Goal: Contribute content

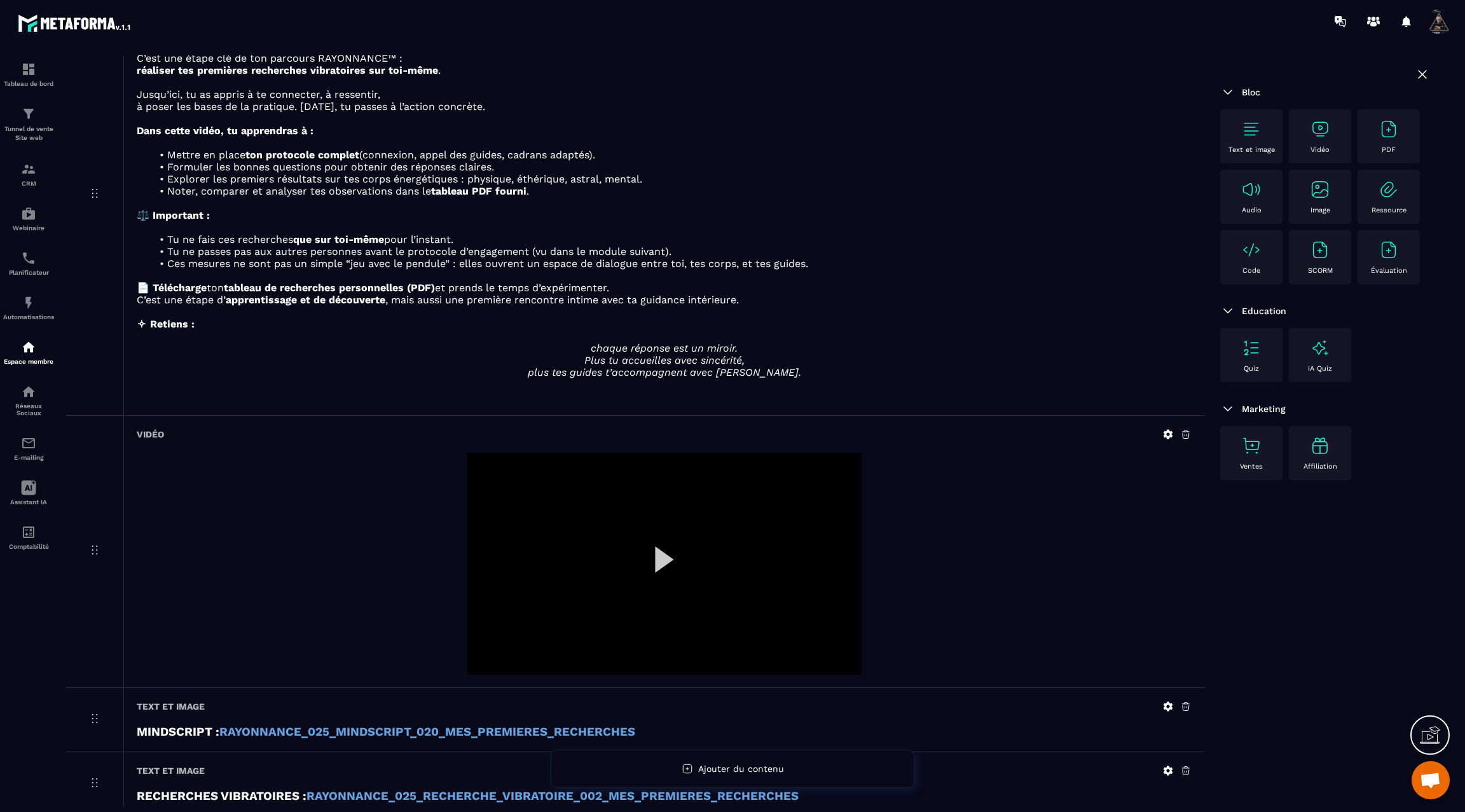
scroll to position [177, 0]
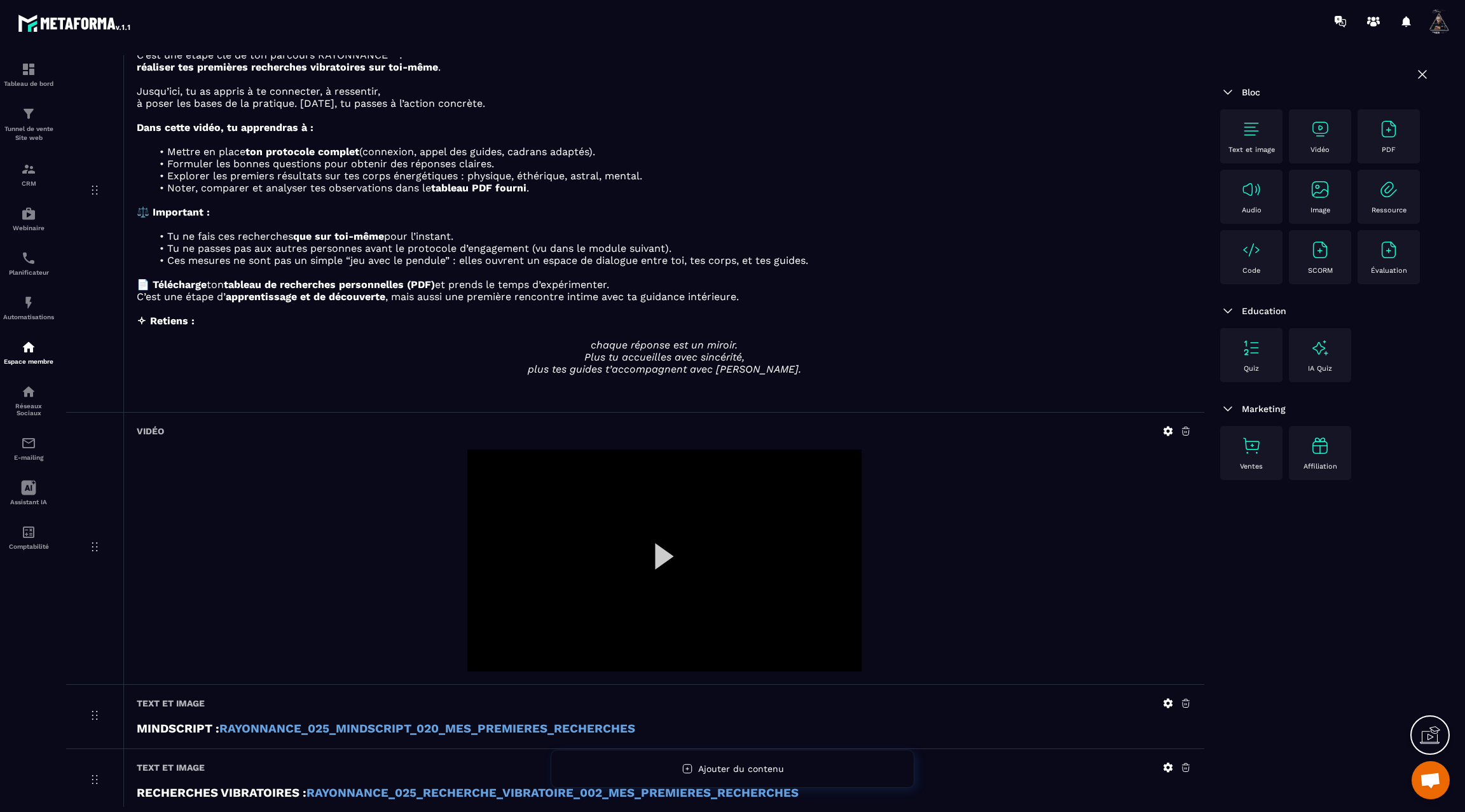
click at [660, 552] on div at bounding box center [665, 560] width 394 height 222
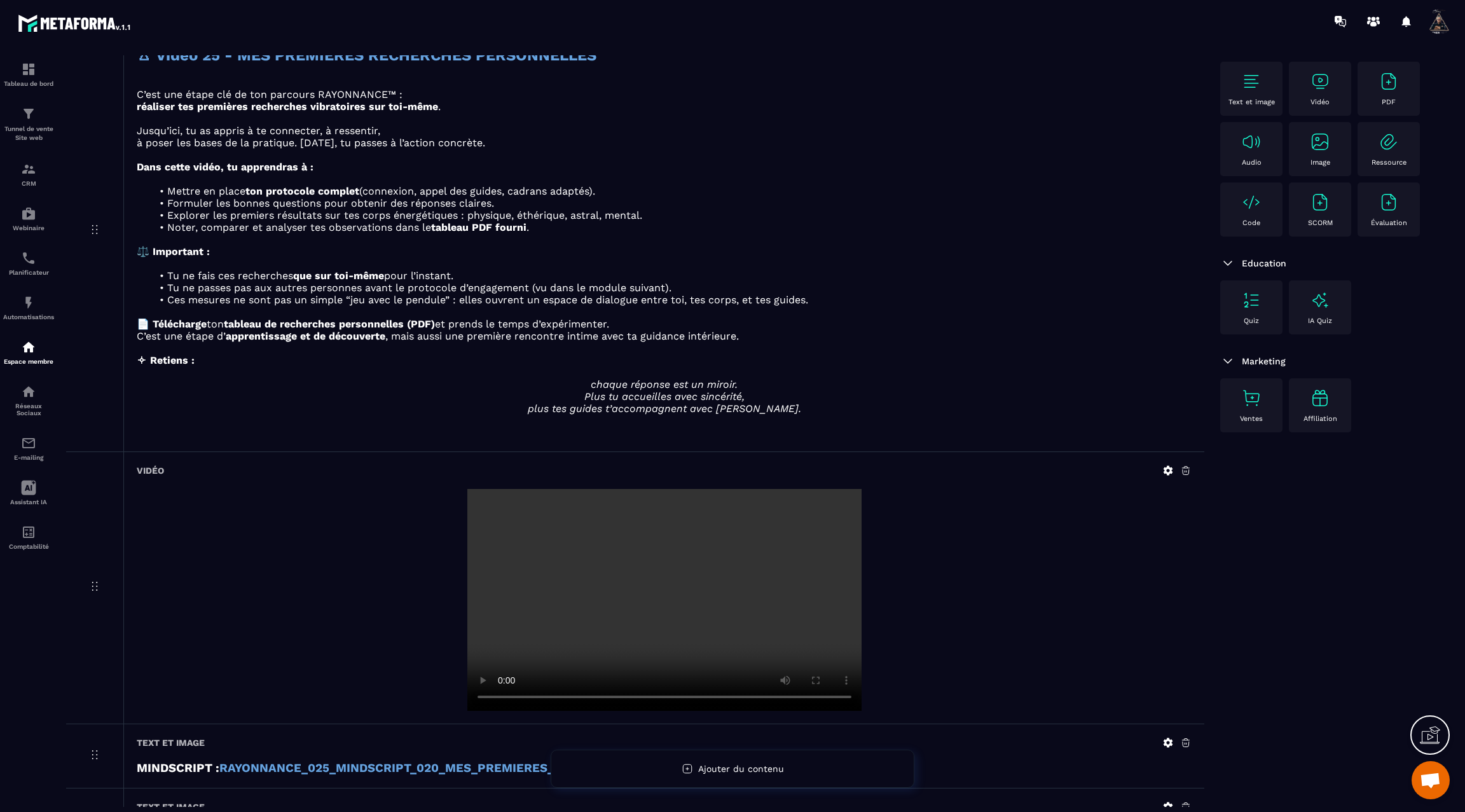
scroll to position [0, 0]
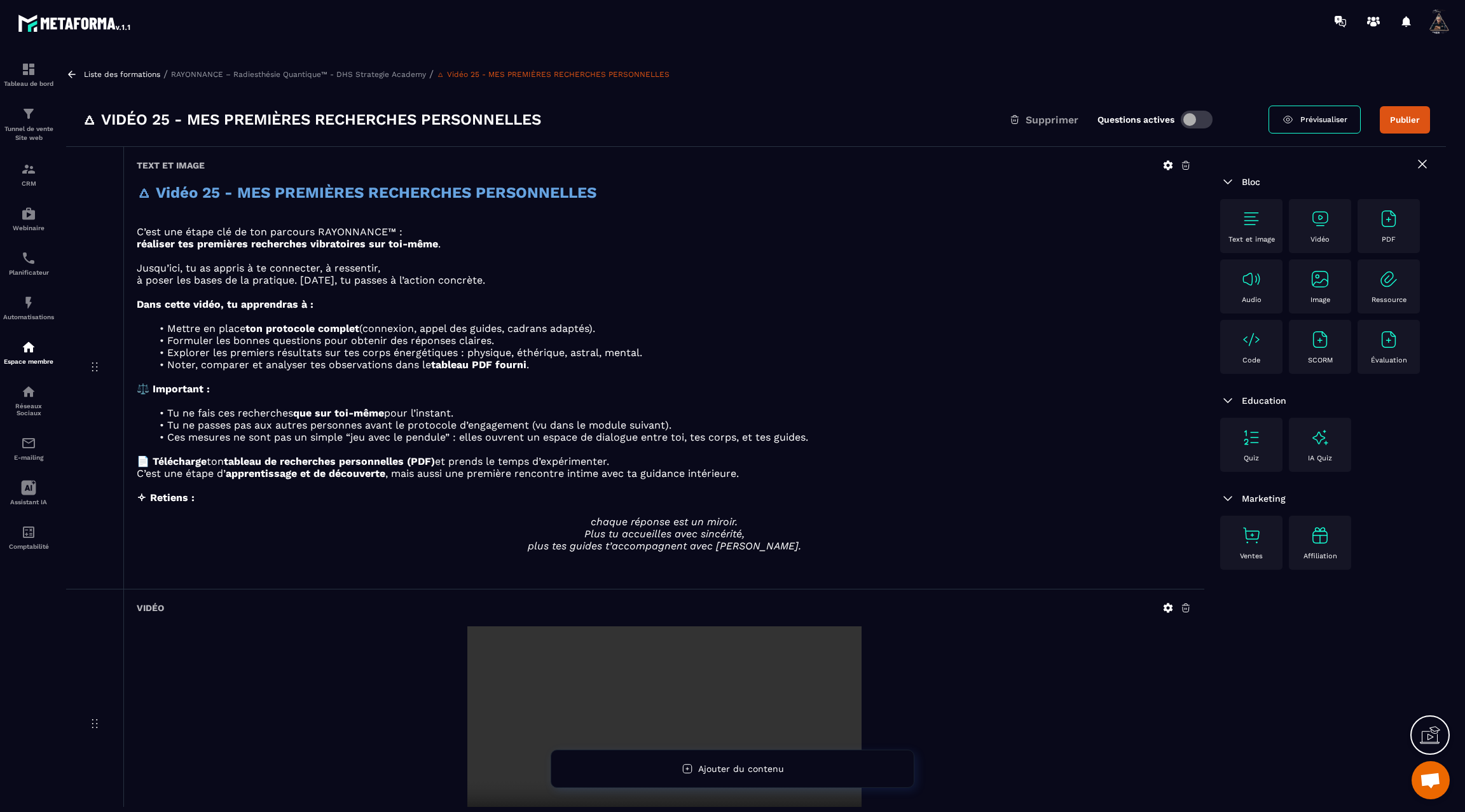
click at [74, 73] on icon at bounding box center [72, 75] width 12 height 12
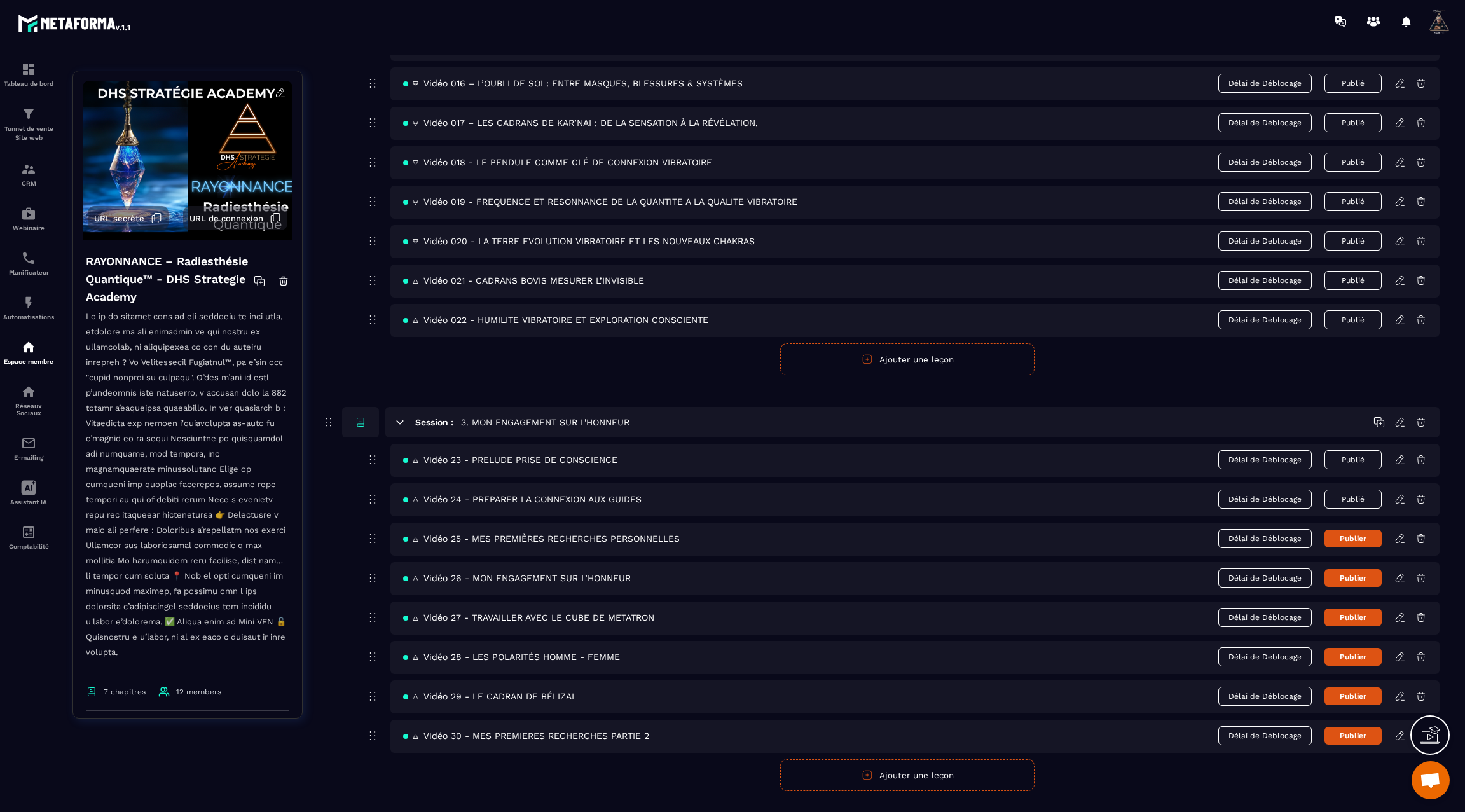
scroll to position [851, 0]
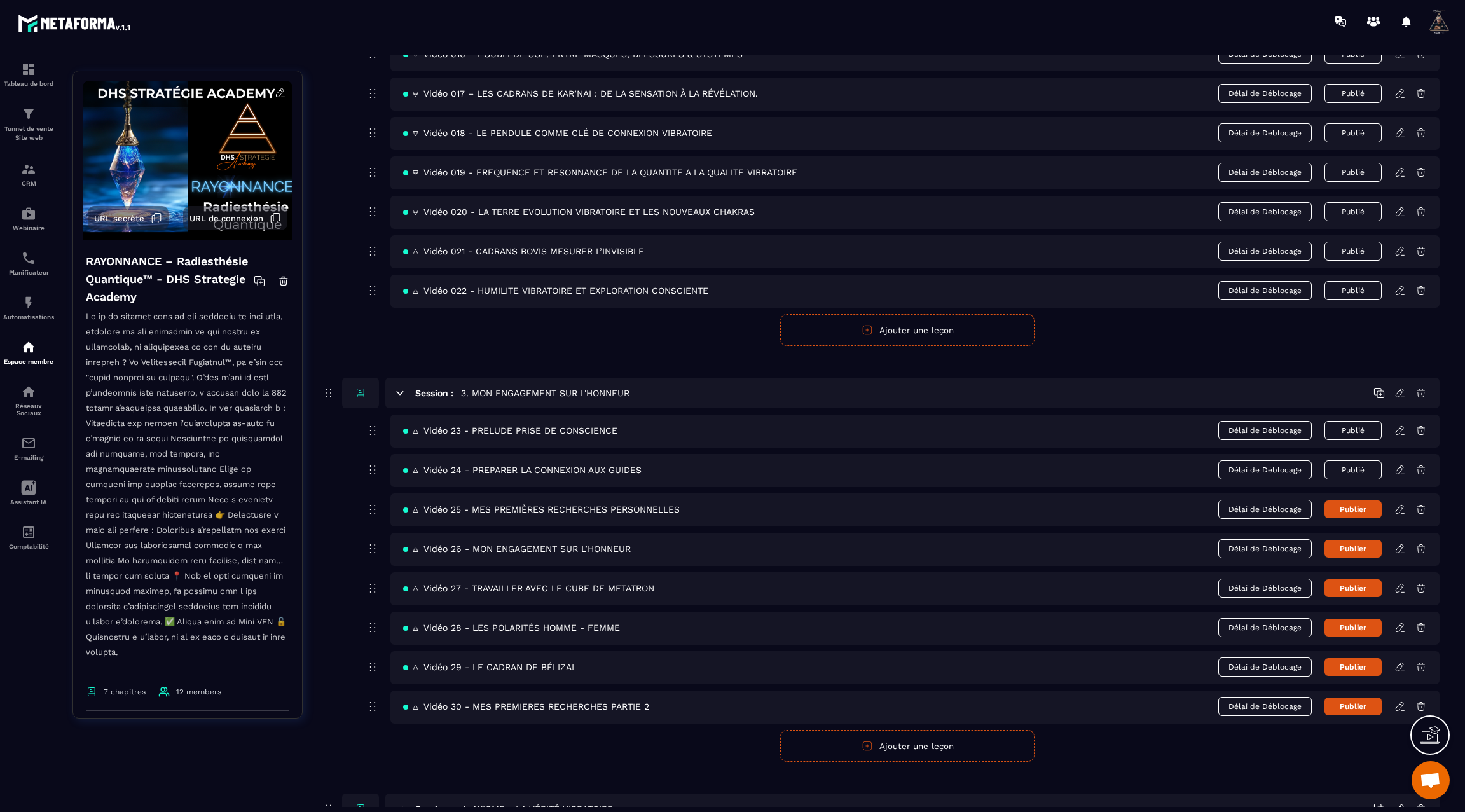
click at [1342, 501] on button "Publier" at bounding box center [1354, 509] width 58 height 18
click at [1400, 544] on icon at bounding box center [1399, 548] width 8 height 8
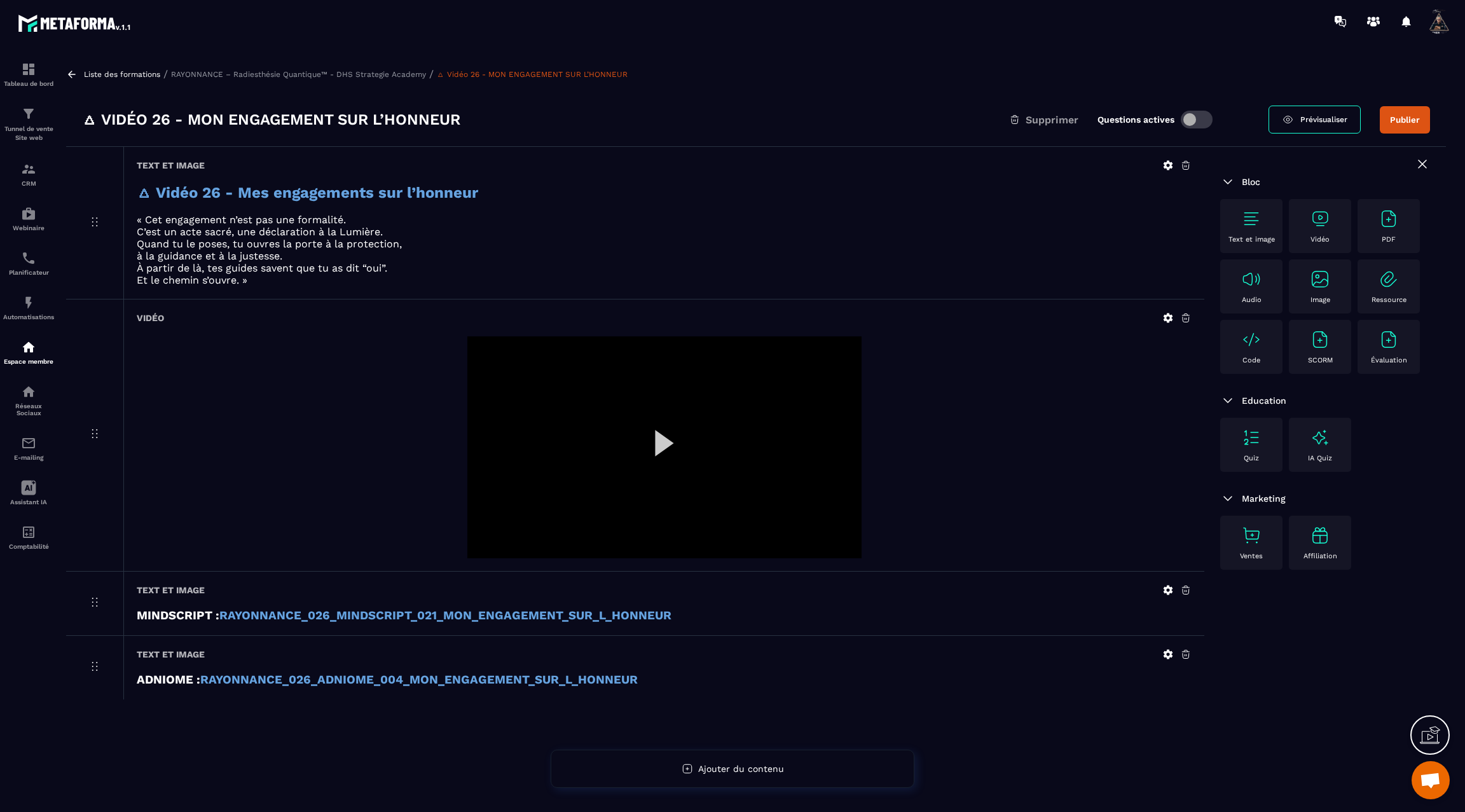
click at [1170, 319] on icon at bounding box center [1168, 318] width 10 height 10
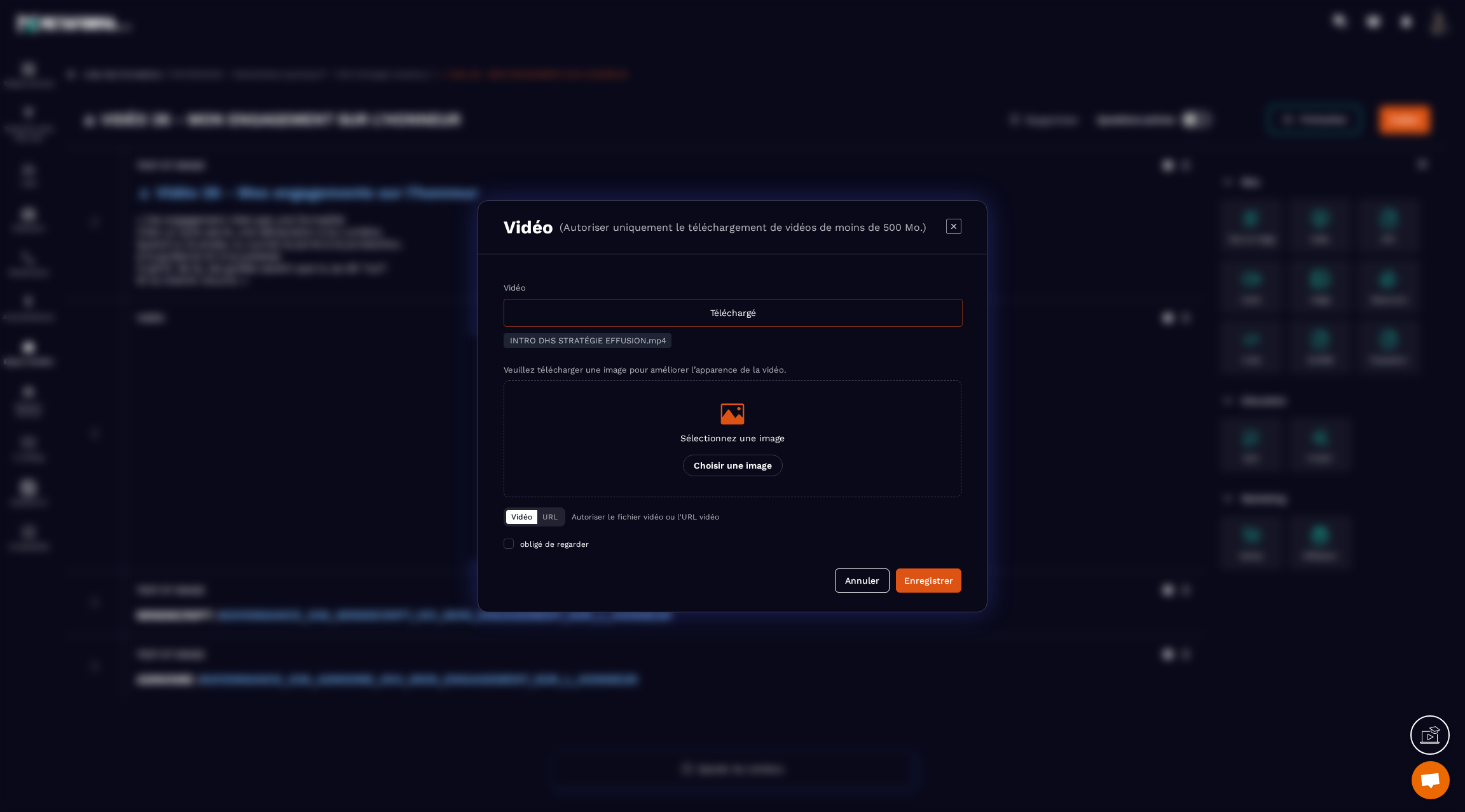
click at [737, 311] on div "Téléchargé" at bounding box center [732, 312] width 459 height 28
click at [0, 0] on input "Vidéo Téléchargé" at bounding box center [0, 0] width 0 height 0
click at [939, 577] on div "Enregistrer" at bounding box center [929, 580] width 49 height 13
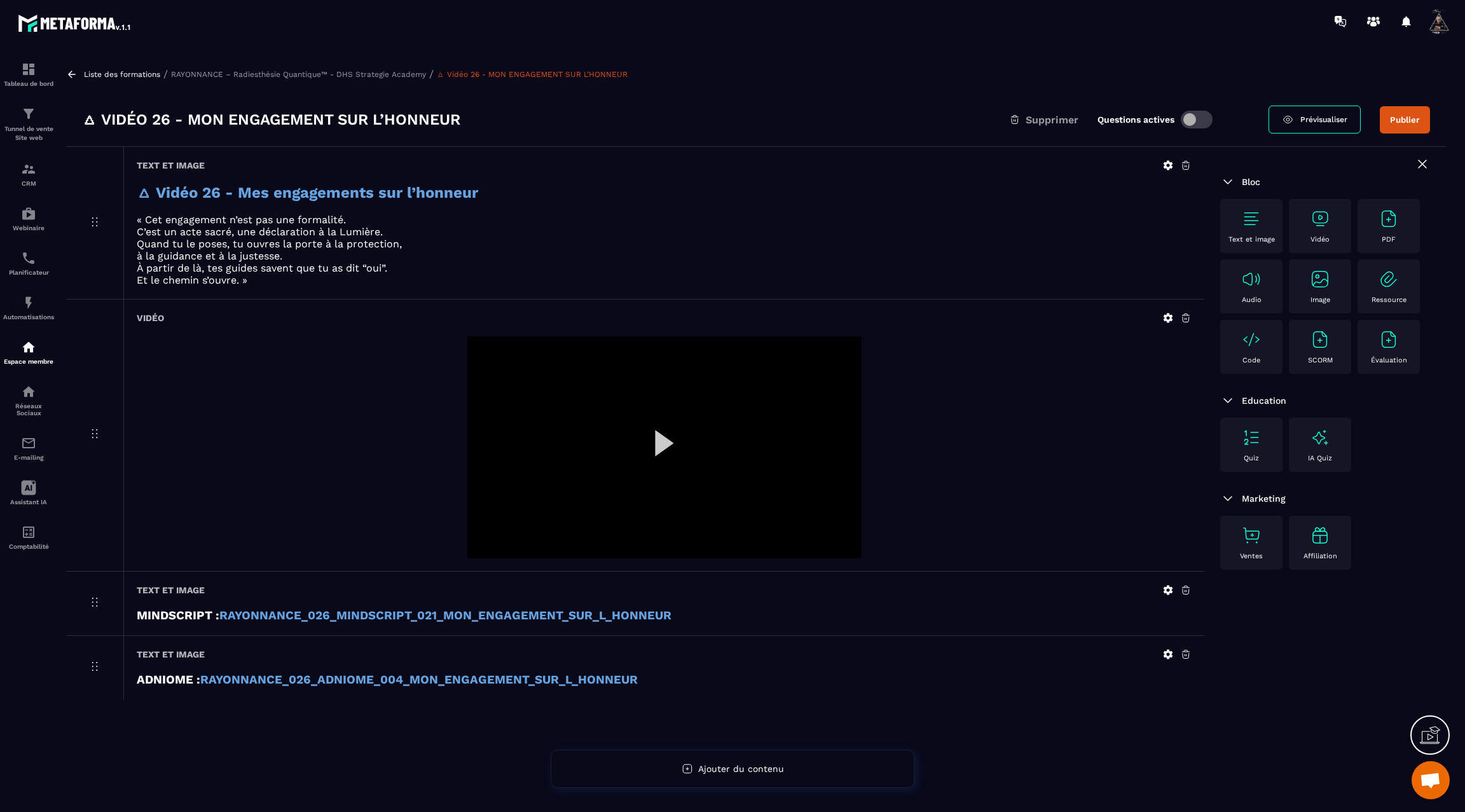
scroll to position [82, 0]
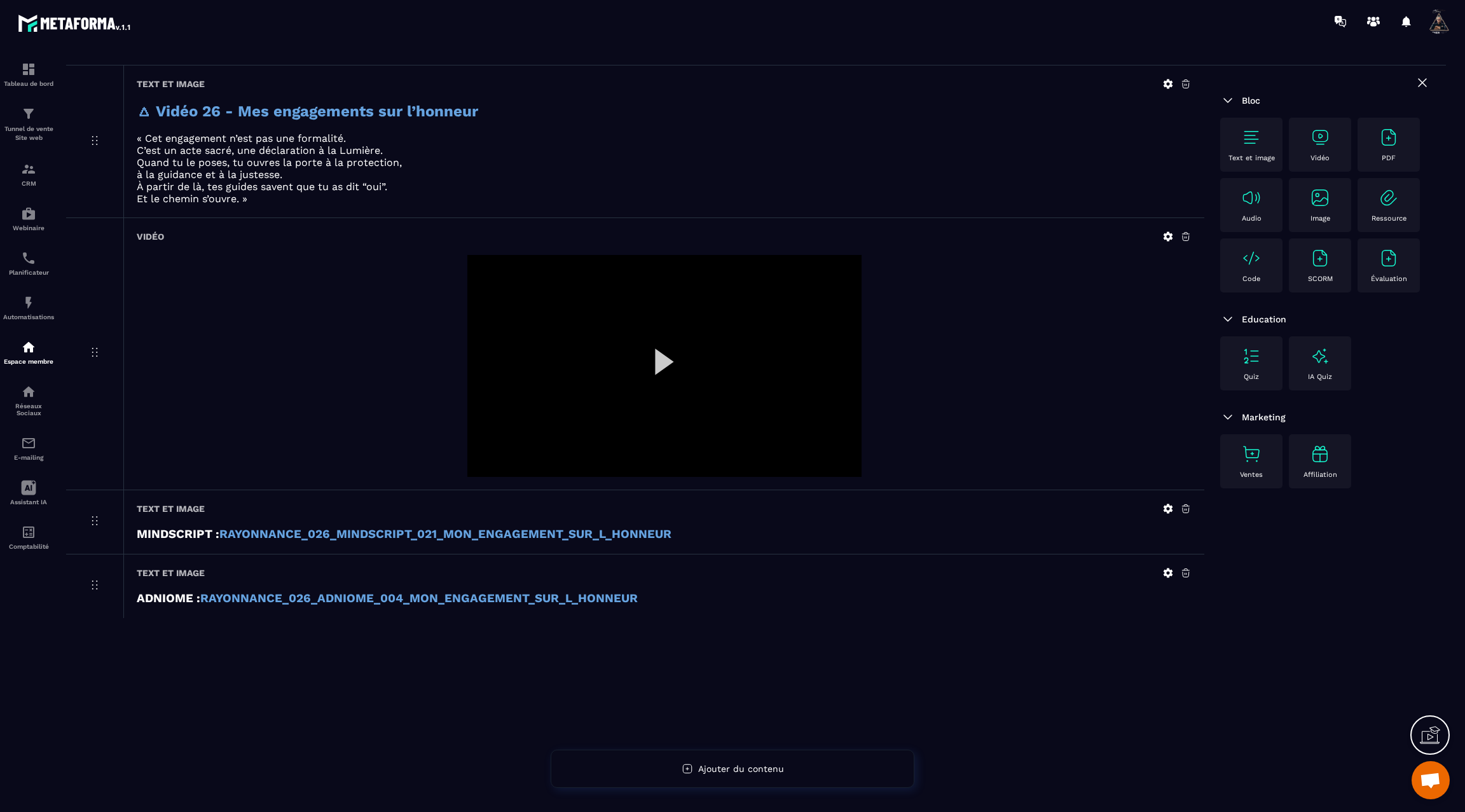
click at [1242, 131] on img at bounding box center [1251, 137] width 20 height 20
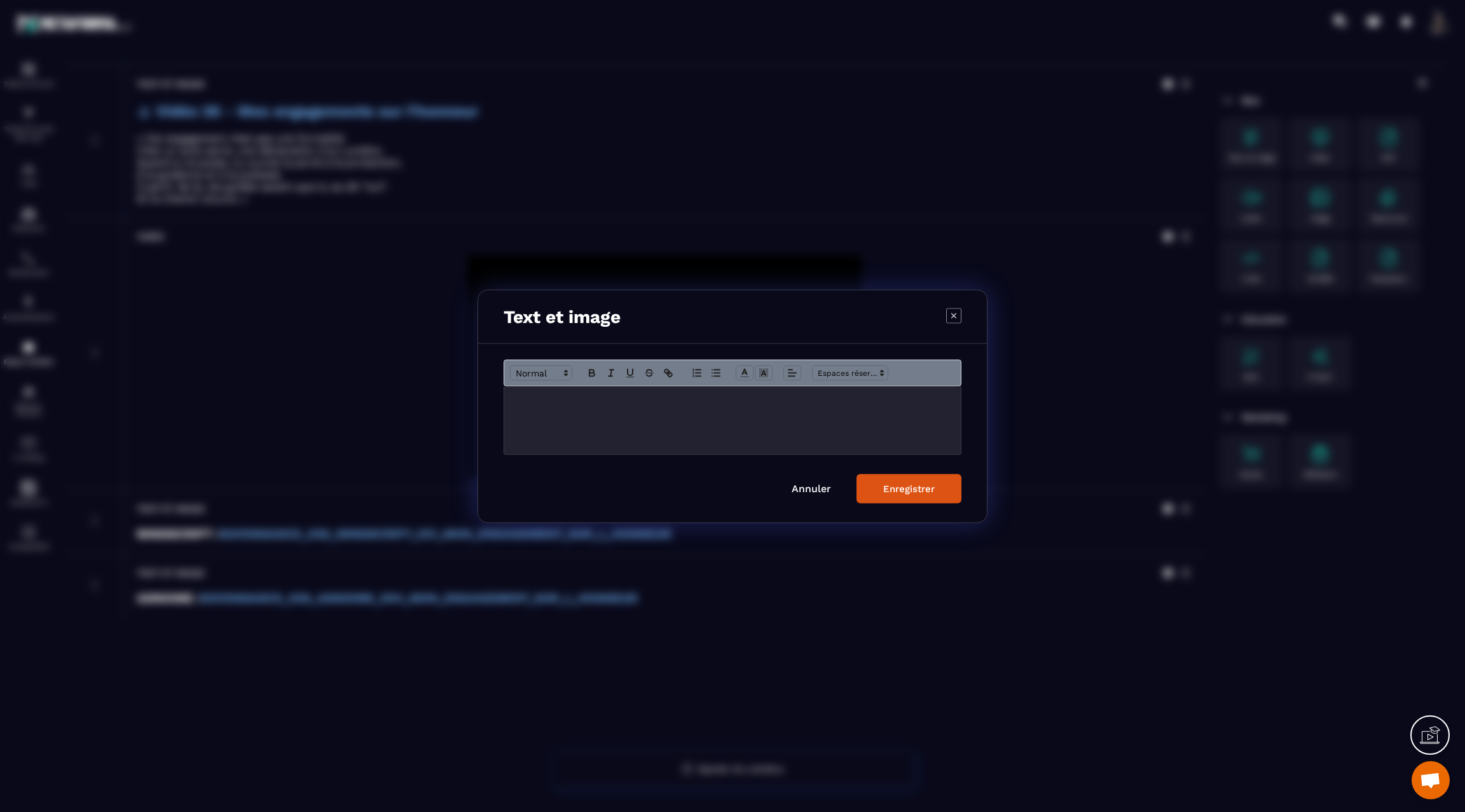
click at [642, 394] on p "Modal window" at bounding box center [732, 400] width 438 height 12
click at [910, 489] on div "Enregistrer" at bounding box center [909, 489] width 52 height 12
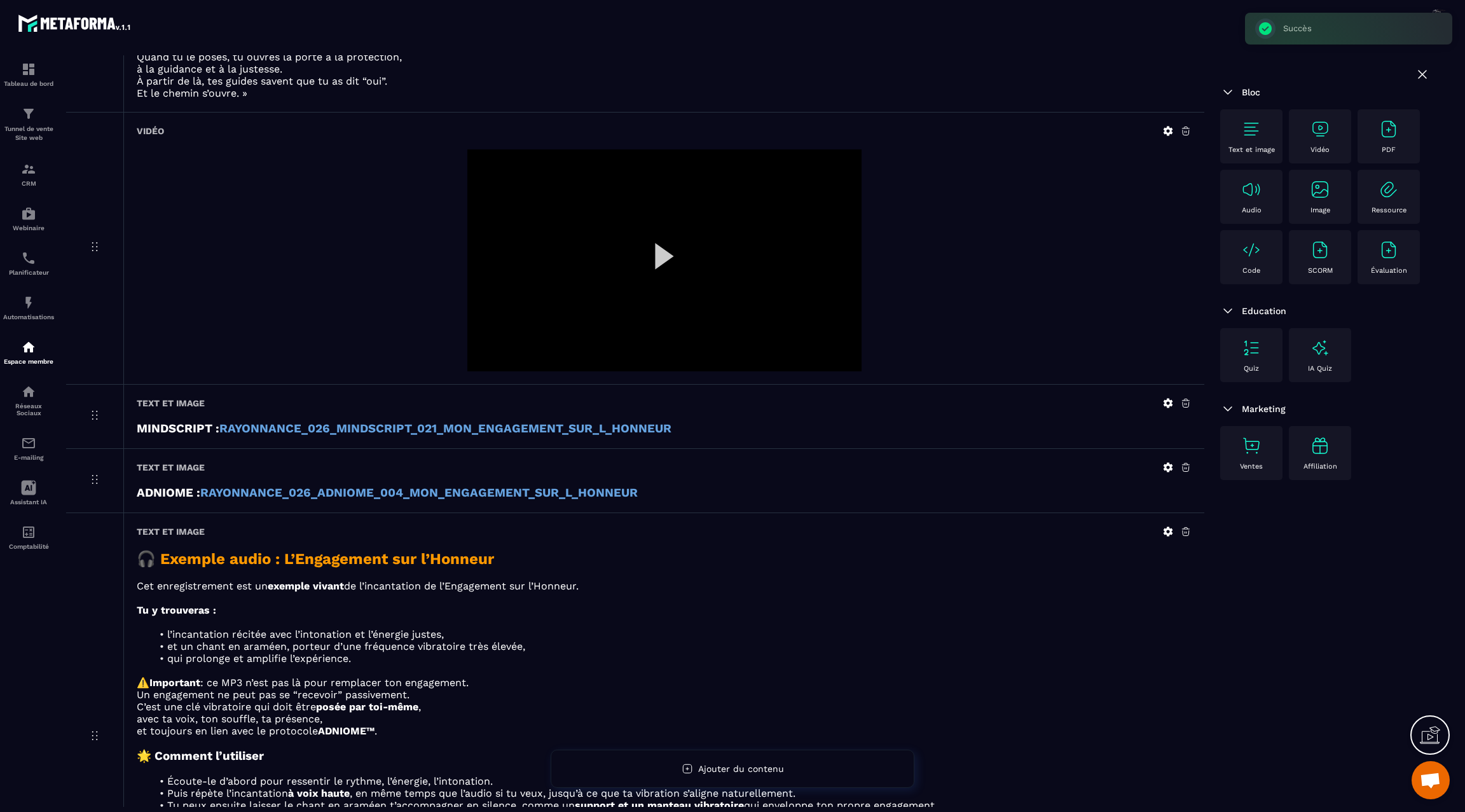
scroll to position [404, 0]
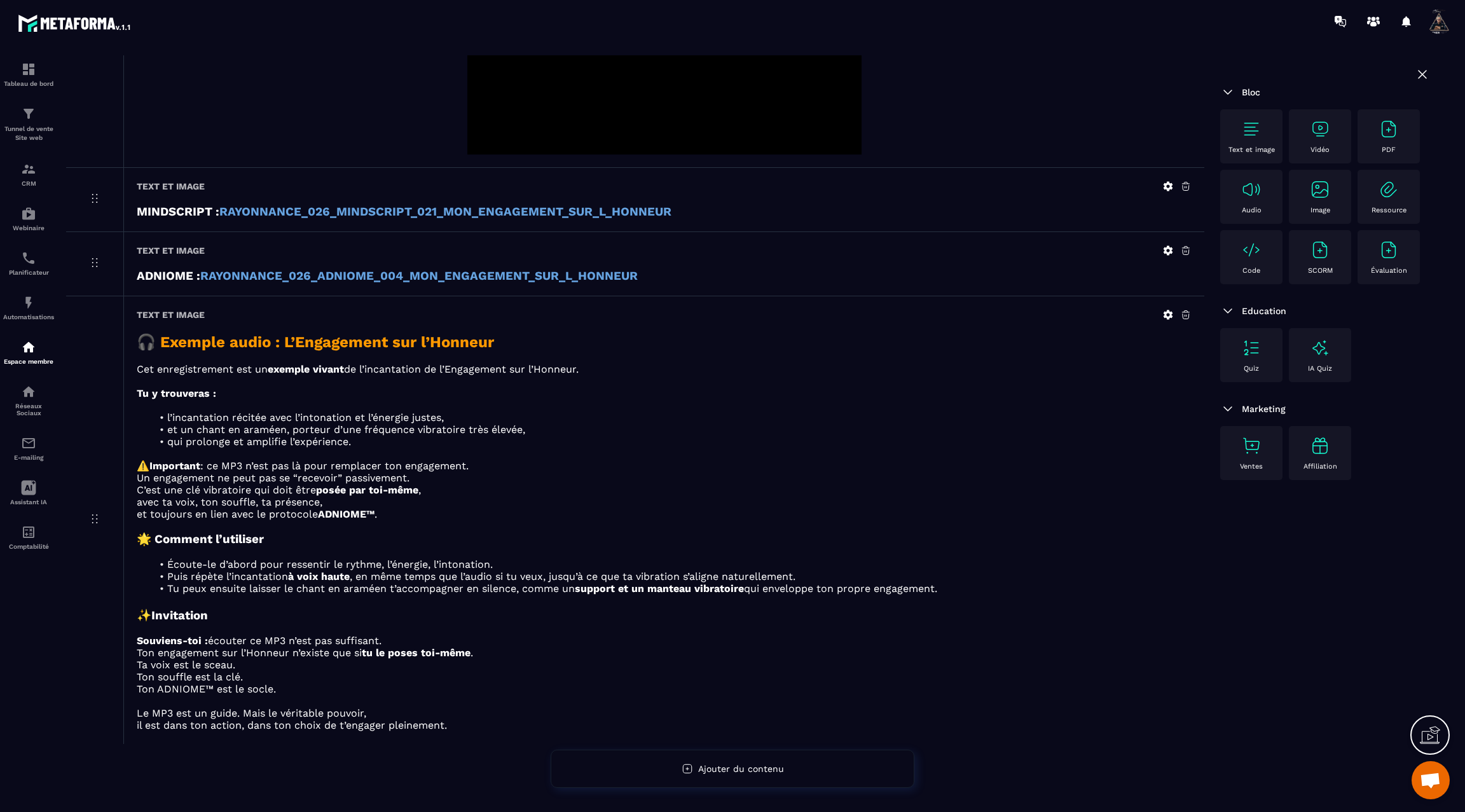
click at [1248, 196] on img at bounding box center [1251, 189] width 20 height 20
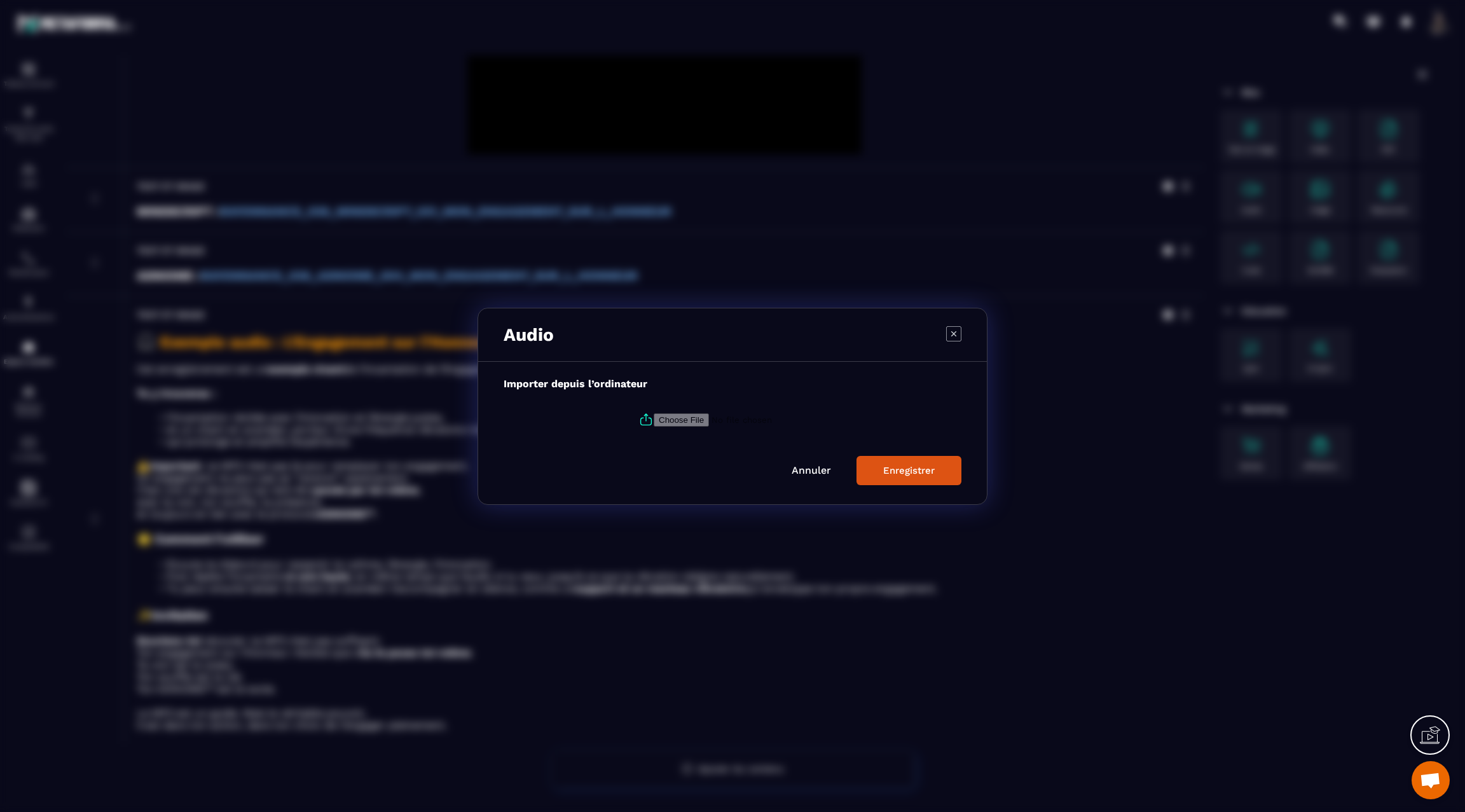
click at [695, 421] on input "Modal window" at bounding box center [740, 419] width 173 height 13
type input "**********"
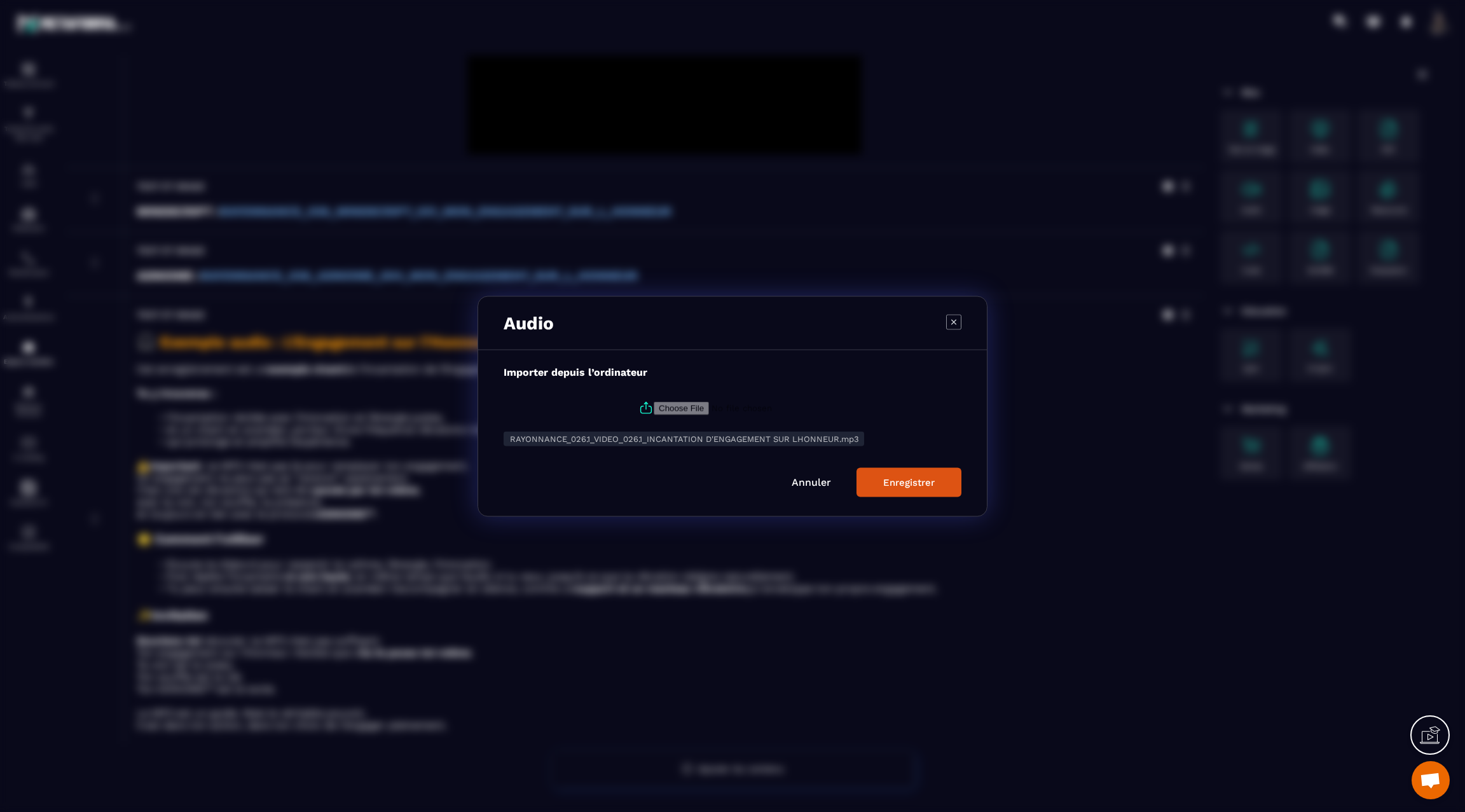
click at [888, 485] on div "Enregistrer" at bounding box center [909, 483] width 52 height 12
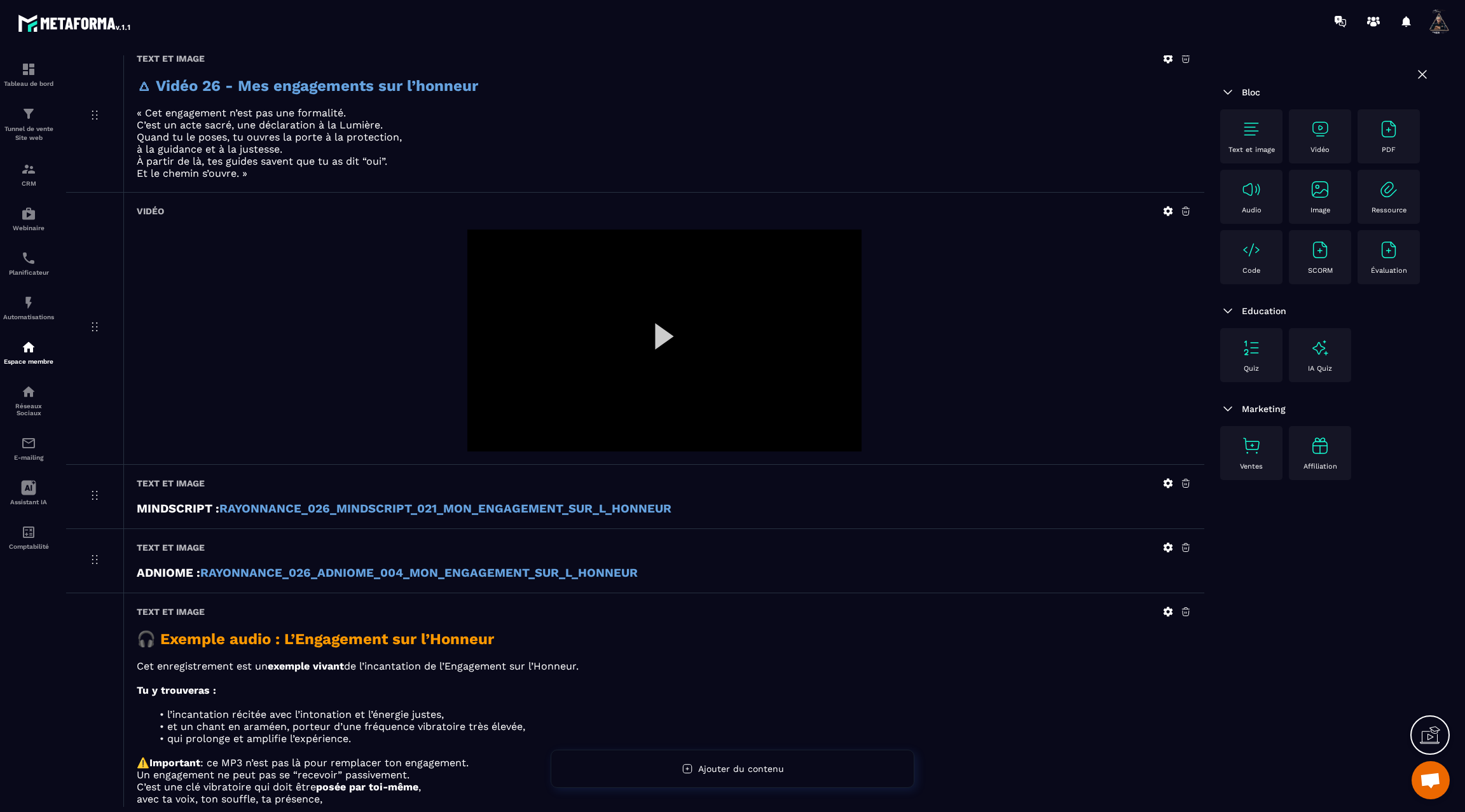
scroll to position [0, 0]
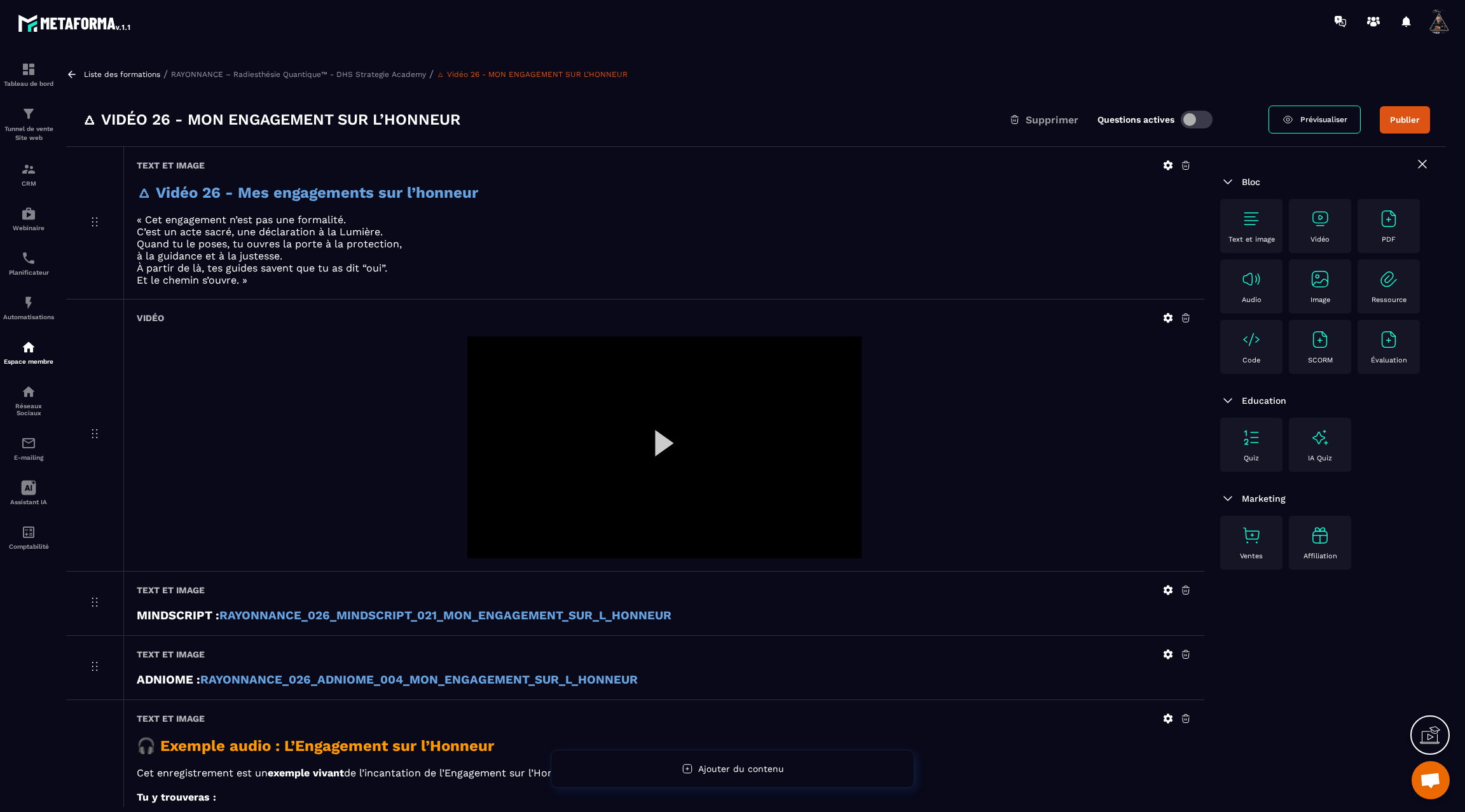
click at [1403, 116] on button "Publier" at bounding box center [1404, 119] width 50 height 27
click at [72, 73] on icon at bounding box center [72, 75] width 12 height 12
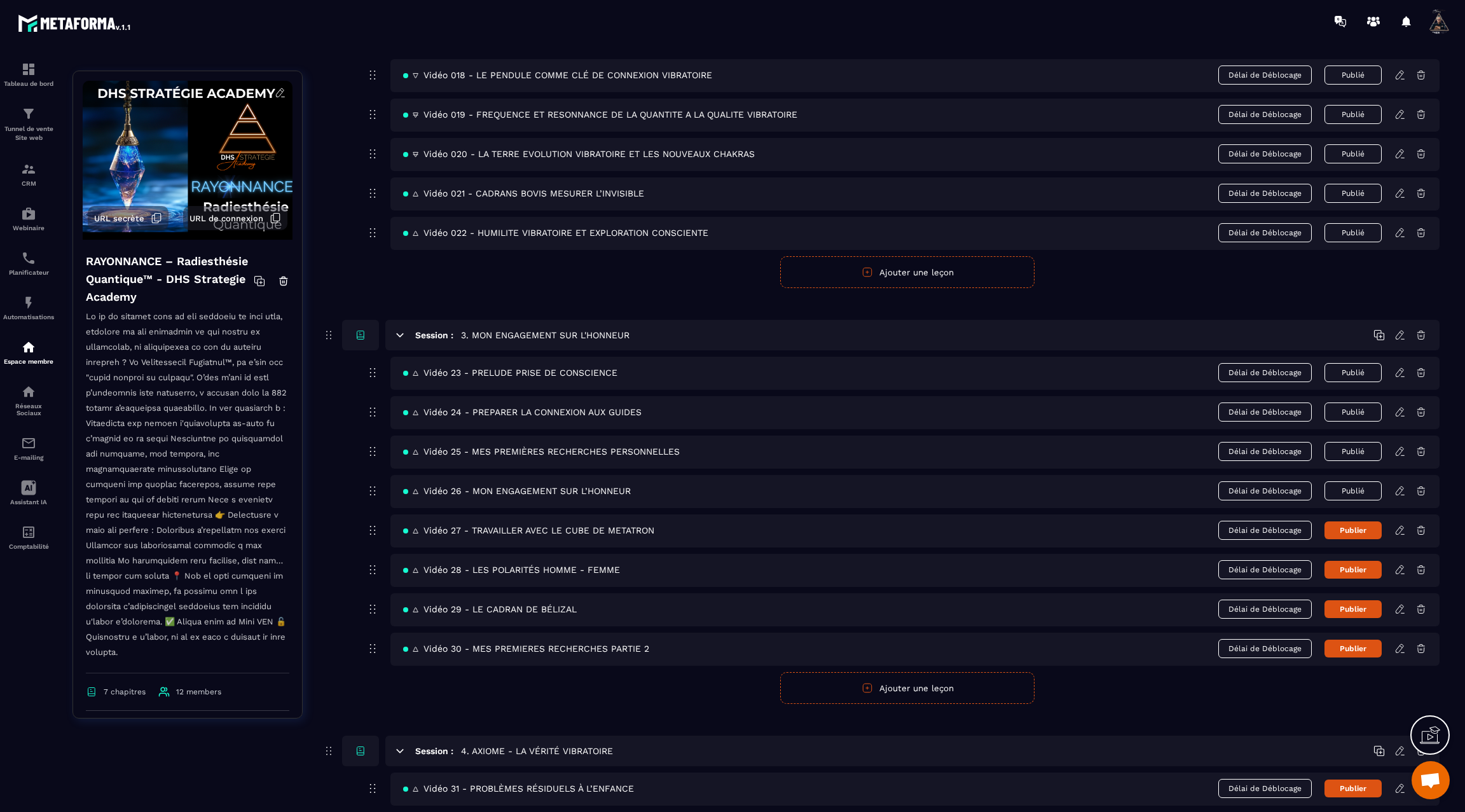
scroll to position [911, 0]
click at [1399, 522] on icon at bounding box center [1400, 528] width 12 height 12
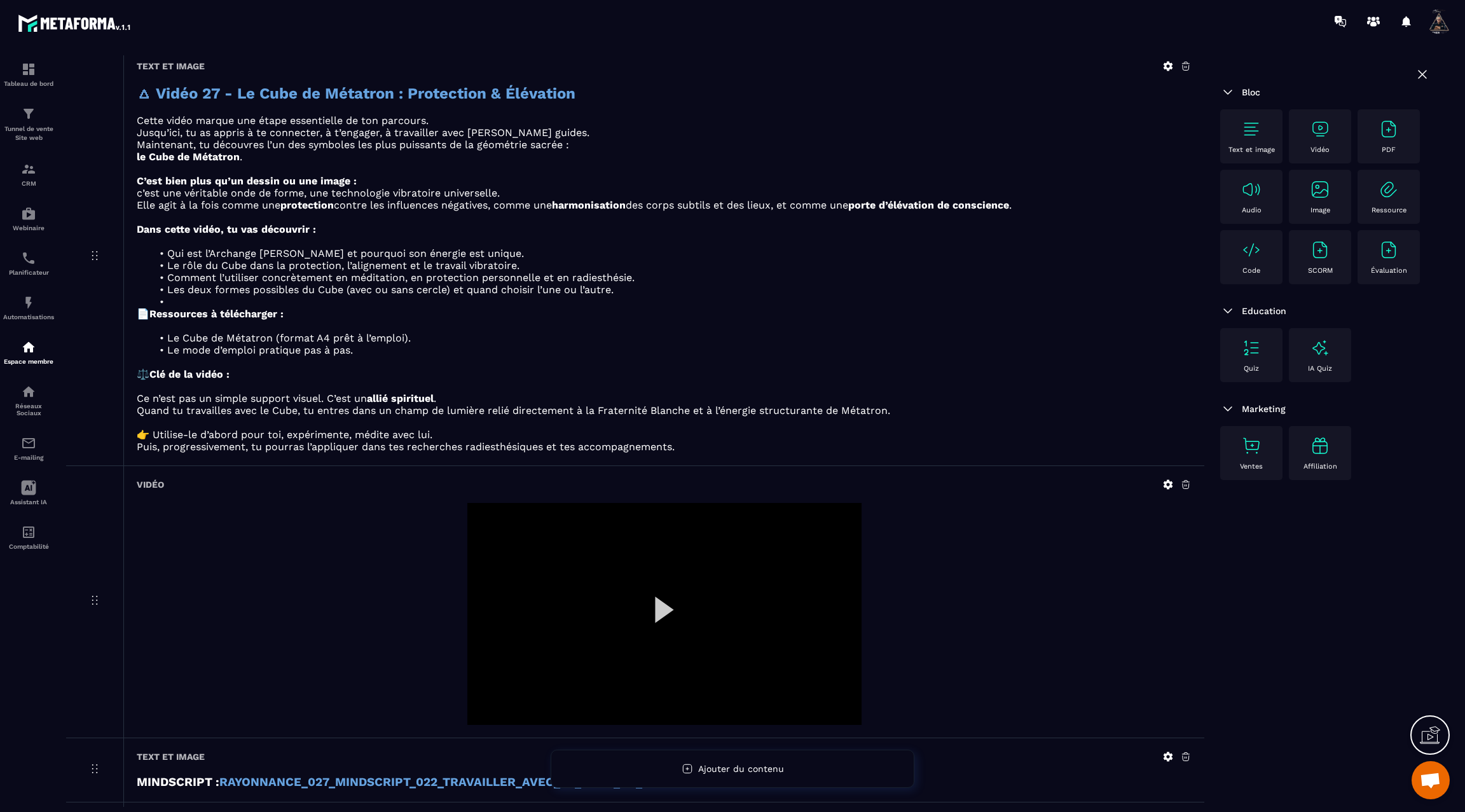
scroll to position [221, 0]
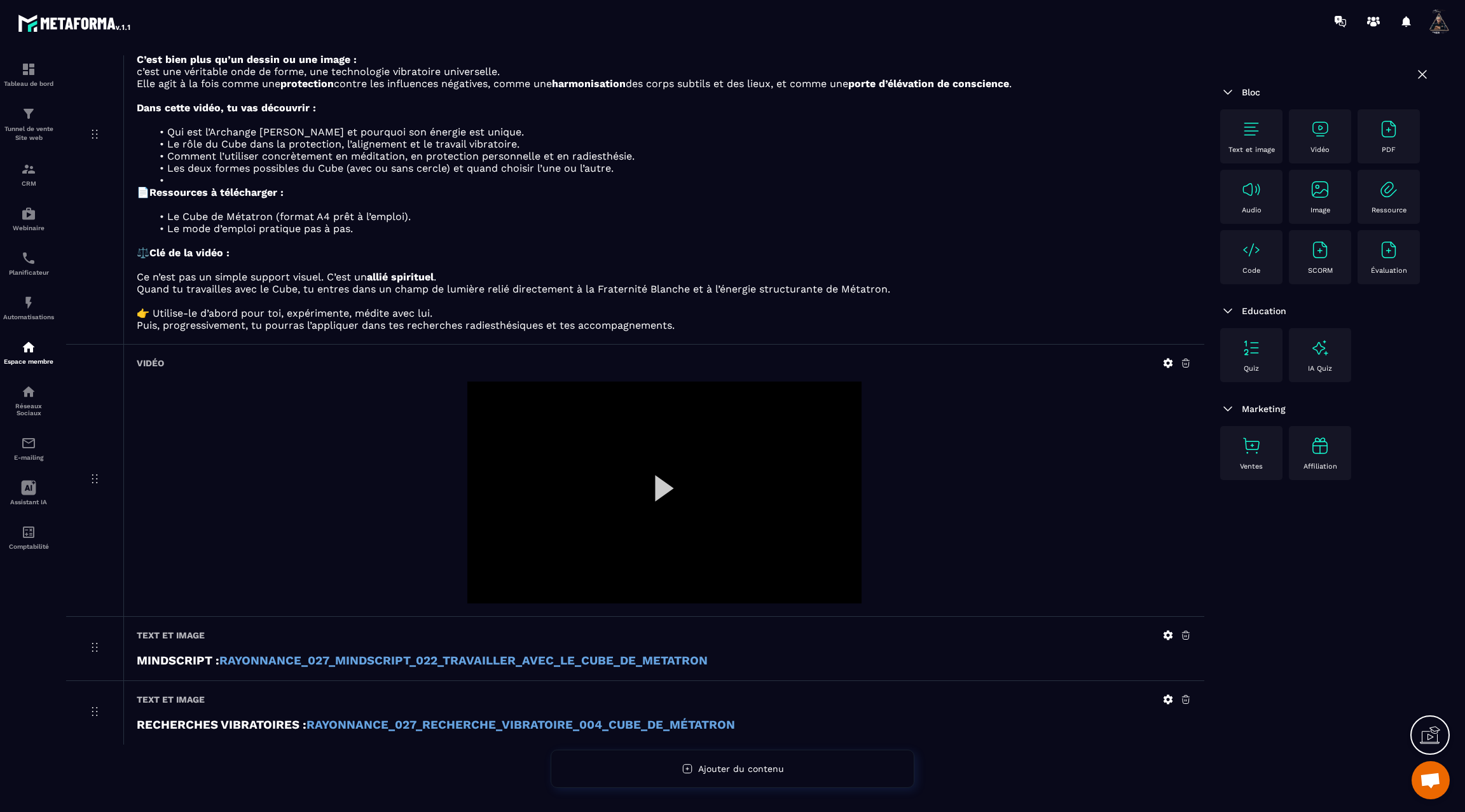
click at [1165, 363] on icon at bounding box center [1168, 363] width 10 height 10
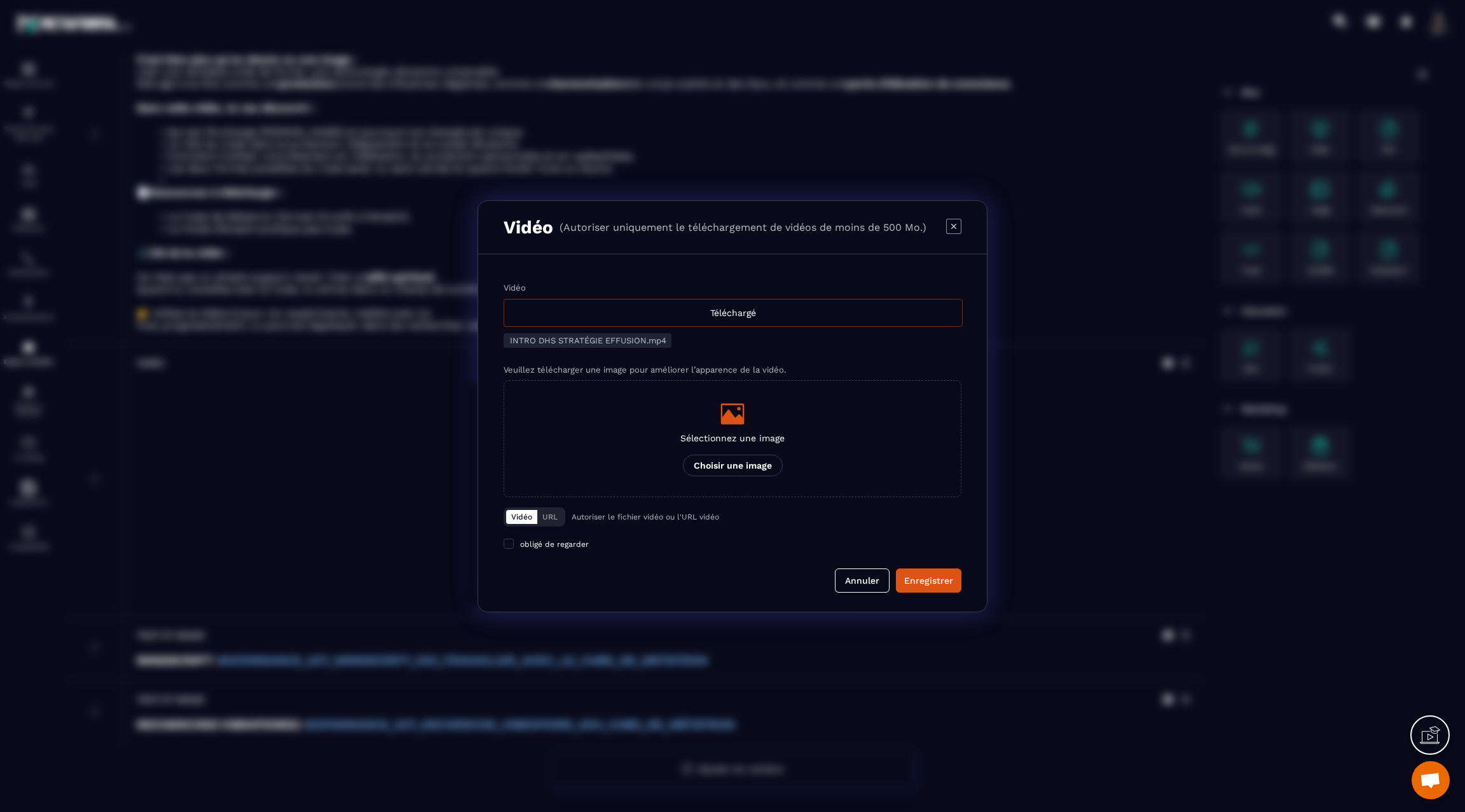
click at [710, 314] on div "Téléchargé" at bounding box center [732, 312] width 459 height 28
click at [0, 0] on input "Vidéo Téléchargé" at bounding box center [0, 0] width 0 height 0
click at [922, 579] on div "Enregistrer" at bounding box center [929, 580] width 49 height 13
